Goal: Task Accomplishment & Management: Use online tool/utility

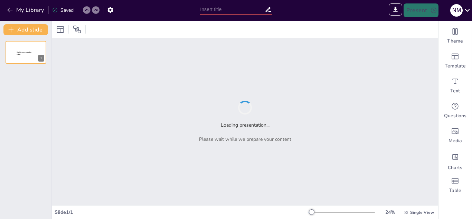
type input "Descubre Todo lo que Infonavit Tiene para Ti: Nuestro Portafolio de Productos y…"
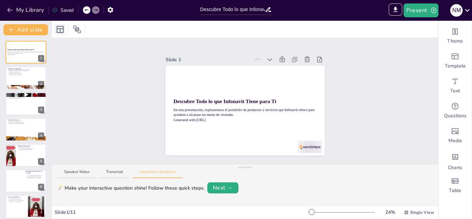
click at [59, 29] on icon at bounding box center [60, 29] width 7 height 7
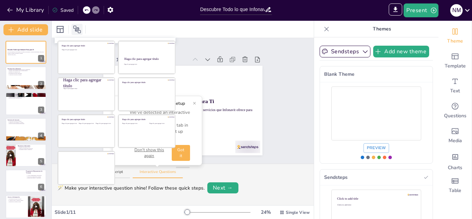
click at [77, 27] on icon at bounding box center [77, 29] width 8 height 8
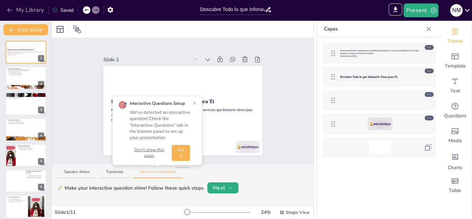
click at [8, 8] on icon "button" at bounding box center [10, 10] width 7 height 7
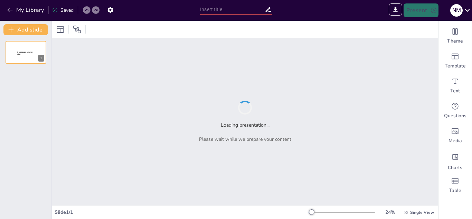
type input "Sendsteps presentation"
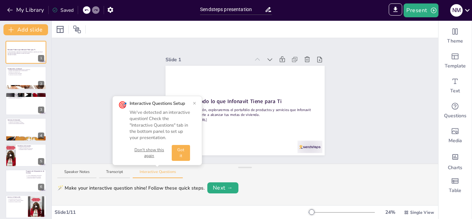
click at [195, 101] on button "×" at bounding box center [194, 103] width 3 height 6
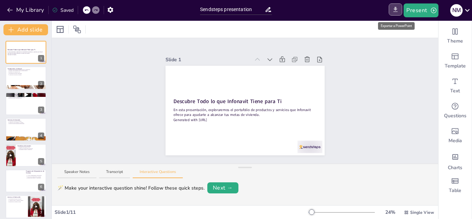
click at [396, 7] on icon "Export to PowerPoint" at bounding box center [396, 9] width 4 height 5
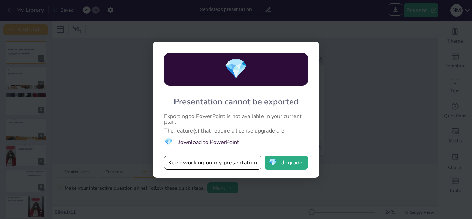
click at [332, 121] on div "💎 Presentation cannot be exported Exporting to PowerPoint is not available in y…" at bounding box center [236, 109] width 472 height 219
click at [233, 162] on button "Keep working on my presentation" at bounding box center [212, 162] width 97 height 14
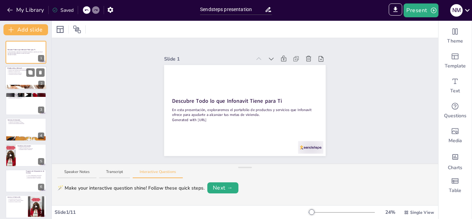
click at [23, 71] on p "Enfoque en la calidad de vida." at bounding box center [27, 71] width 36 height 1
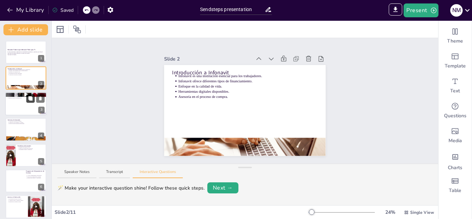
click at [27, 102] on button at bounding box center [30, 98] width 8 height 8
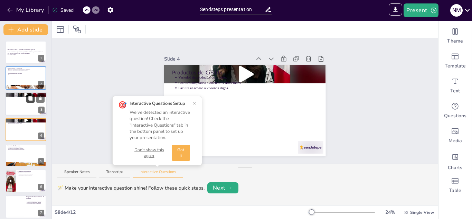
scroll to position [2, 0]
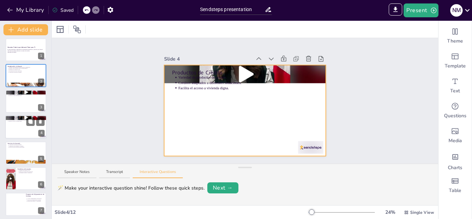
click at [25, 129] on div at bounding box center [25, 126] width 41 height 23
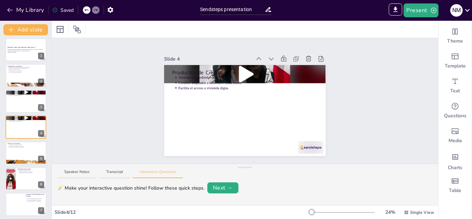
click at [26, 89] on div "Descubre Todo lo que Infonavit Tiene para Ti En esta presentación, exploraremos…" at bounding box center [25, 191] width 51 height 306
click at [236, 74] on div "Productos de Crédito Variedad de productos de crédito. Créditos adaptados a dif…" at bounding box center [244, 110] width 161 height 91
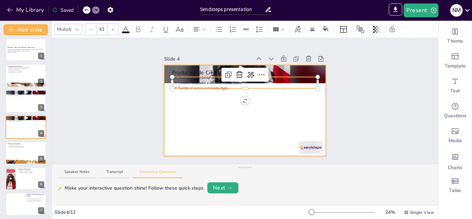
click at [198, 114] on div at bounding box center [244, 110] width 161 height 91
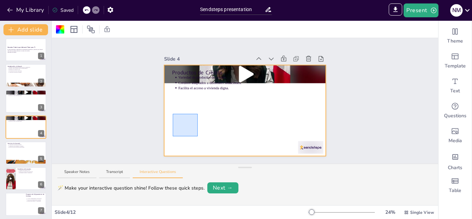
drag, startPoint x: 198, startPoint y: 114, endPoint x: 75, endPoint y: 146, distance: 126.8
click at [75, 146] on div "Slide 1 Descubre Todo lo que Infonavit Tiene para Ti En esta presentación, expl…" at bounding box center [245, 100] width 386 height 125
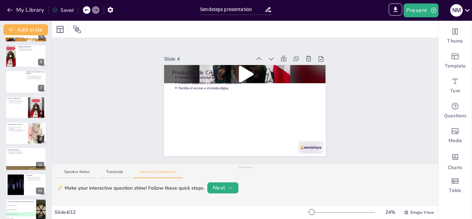
scroll to position [133, 0]
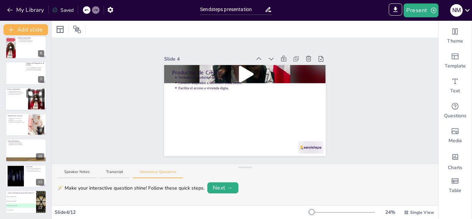
click at [17, 92] on p "Consulta de saldo y estatus de créditos." at bounding box center [17, 92] width 17 height 1
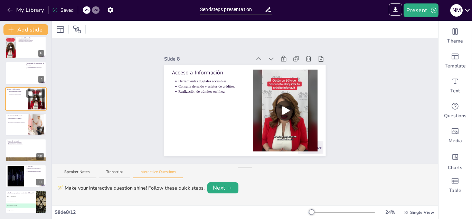
scroll to position [105, 0]
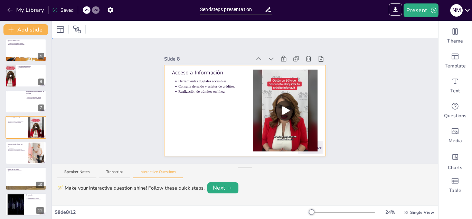
click at [211, 95] on div at bounding box center [244, 110] width 161 height 91
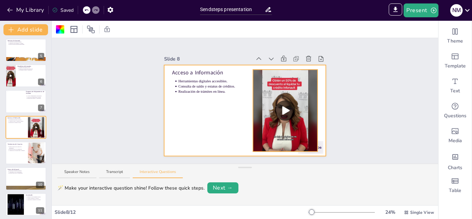
click at [279, 107] on div at bounding box center [286, 110] width 82 height 82
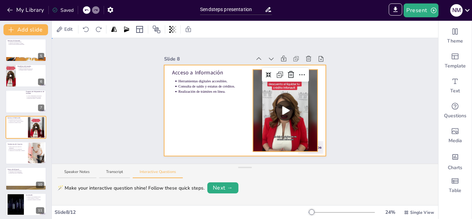
click at [209, 119] on div at bounding box center [244, 110] width 161 height 91
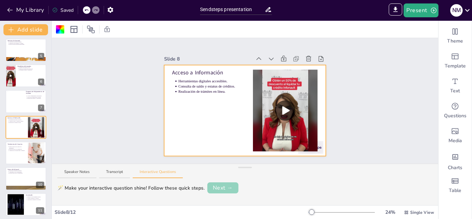
click at [220, 188] on button "Next →" at bounding box center [222, 187] width 31 height 11
click at [243, 187] on button "Next →" at bounding box center [248, 188] width 28 height 10
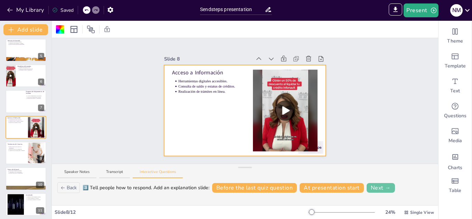
click at [375, 189] on button "Next →" at bounding box center [381, 188] width 28 height 10
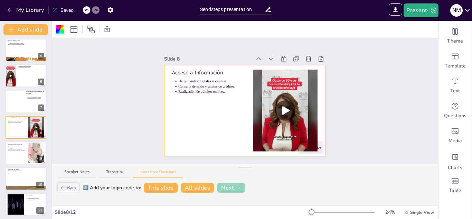
click at [224, 187] on button "Next →" at bounding box center [231, 188] width 28 height 10
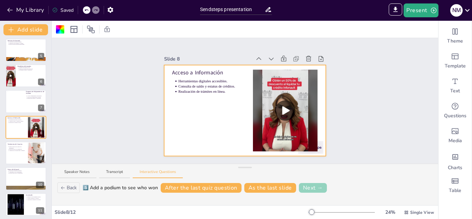
click at [310, 184] on button "Next →" at bounding box center [313, 188] width 28 height 10
click at [337, 187] on button "Finish" at bounding box center [340, 188] width 24 height 10
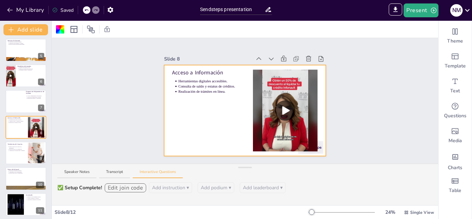
click at [309, 212] on div at bounding box center [312, 212] width 6 height 6
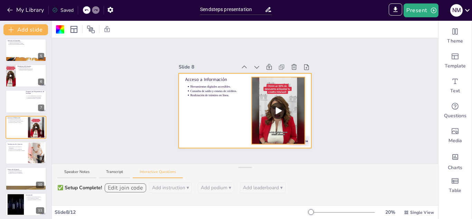
click at [271, 107] on div at bounding box center [278, 110] width 67 height 67
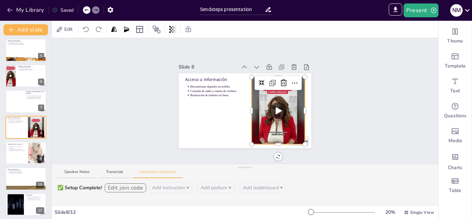
click at [117, 104] on div "Slide 1 Descubre Todo lo que Infonavit Tiene para Ti En esta presentación, expl…" at bounding box center [245, 100] width 386 height 125
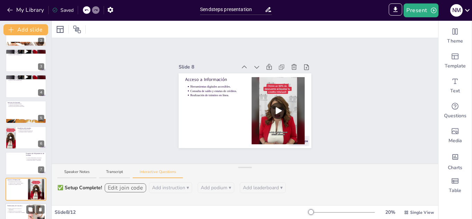
scroll to position [0, 0]
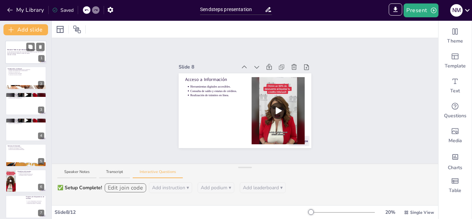
click at [26, 49] on strong "Descubre Todo lo que Infonavit Tiene para Ti" at bounding box center [21, 50] width 28 height 2
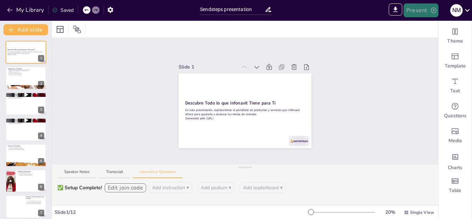
click at [427, 9] on button "Present" at bounding box center [421, 10] width 35 height 14
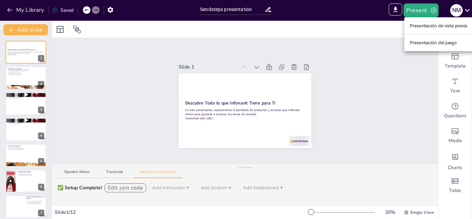
click at [428, 28] on font "Presentación de vista previa" at bounding box center [439, 25] width 58 height 5
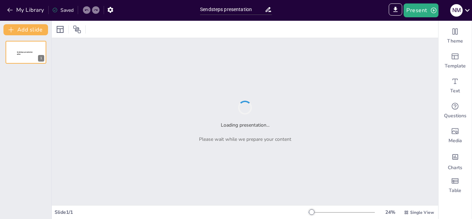
type input "Sendsteps presentation"
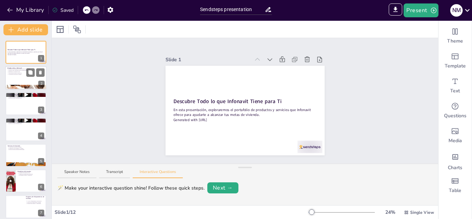
click at [29, 78] on div at bounding box center [25, 77] width 41 height 23
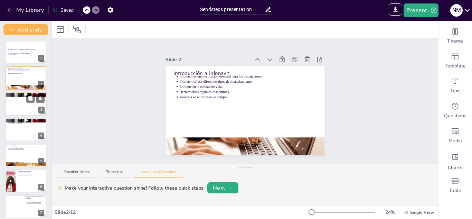
click at [21, 105] on div at bounding box center [25, 103] width 41 height 23
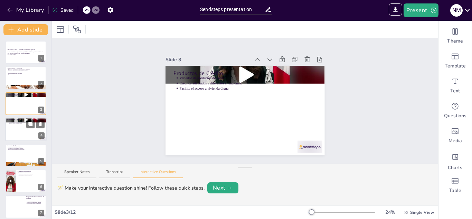
click at [21, 131] on div at bounding box center [25, 128] width 41 height 23
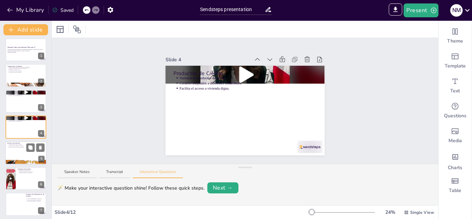
click at [21, 152] on div at bounding box center [25, 152] width 41 height 23
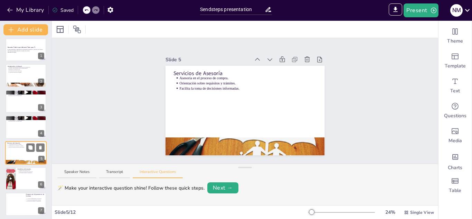
scroll to position [28, 0]
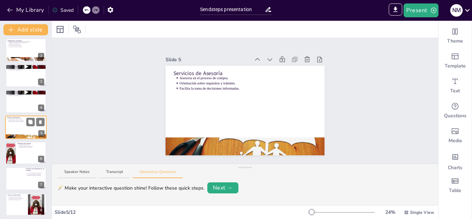
click at [21, 152] on div at bounding box center [26, 152] width 41 height 23
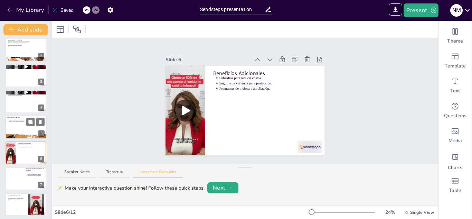
scroll to position [54, 0]
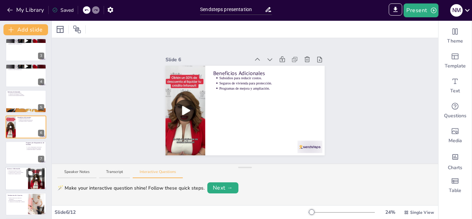
click at [15, 180] on div at bounding box center [25, 178] width 41 height 23
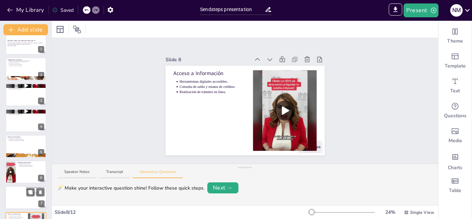
scroll to position [0, 0]
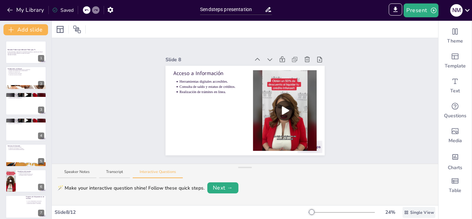
click at [418, 212] on span "Single View" at bounding box center [422, 212] width 24 height 6
click at [408, 184] on font "Vista única" at bounding box center [407, 183] width 23 height 7
click at [362, 186] on div "🪄 Make your interactive question shine! Follow these quick steps. Next →" at bounding box center [244, 187] width 375 height 11
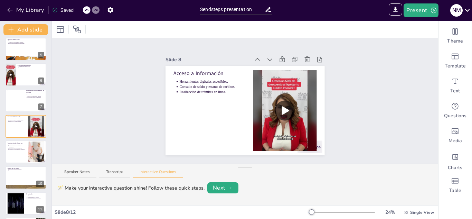
scroll to position [133, 0]
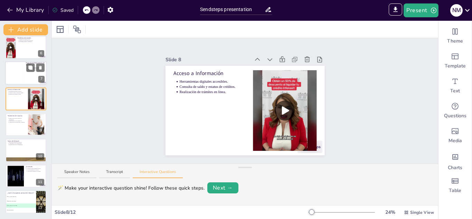
click at [19, 69] on div at bounding box center [15, 73] width 17 height 21
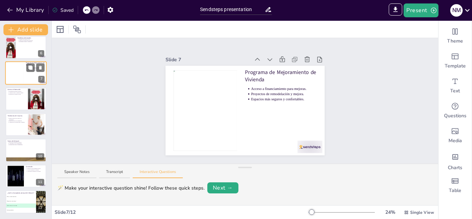
scroll to position [79, 0]
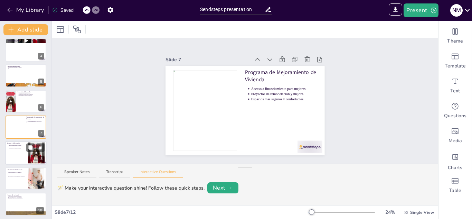
click at [14, 151] on div at bounding box center [25, 152] width 41 height 23
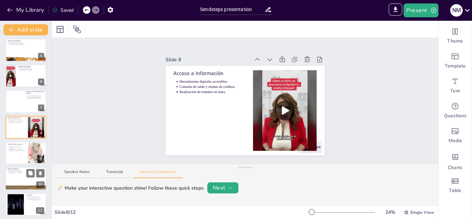
click at [15, 178] on div at bounding box center [25, 178] width 41 height 23
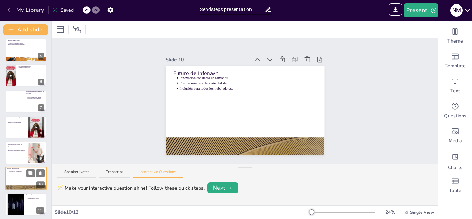
scroll to position [133, 0]
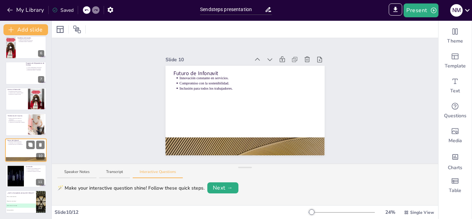
click at [15, 178] on div at bounding box center [15, 176] width 37 height 21
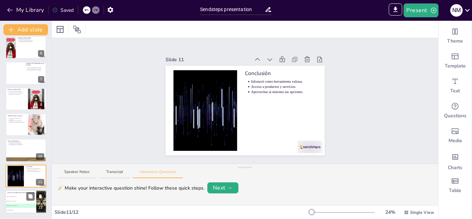
click at [14, 196] on span "A Ofrecer créditos hipotecarios." at bounding box center [21, 196] width 30 height 1
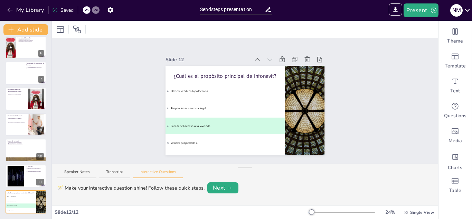
click at [86, 9] on icon at bounding box center [86, 10] width 4 height 4
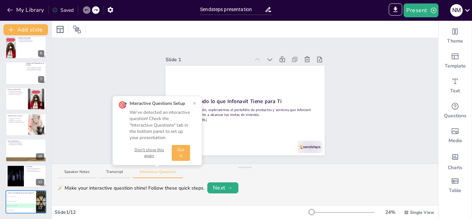
click at [193, 101] on button "×" at bounding box center [194, 103] width 3 height 6
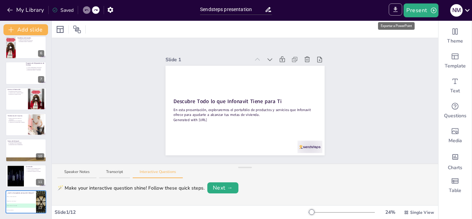
click at [397, 6] on icon "Export to PowerPoint" at bounding box center [395, 9] width 7 height 7
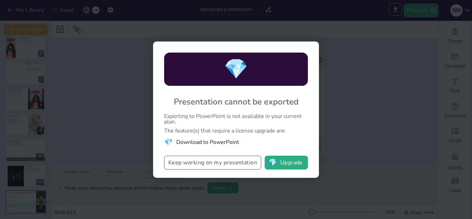
click at [233, 163] on button "Keep working on my presentation" at bounding box center [212, 162] width 97 height 14
